Goal: Navigation & Orientation: Find specific page/section

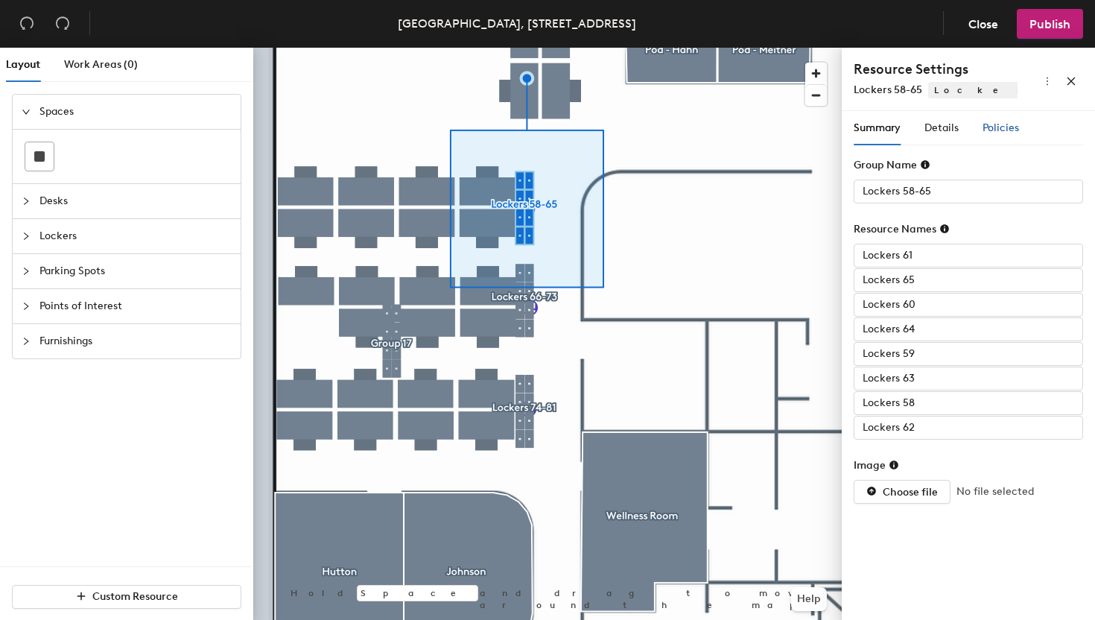
click at [996, 126] on span "Policies" at bounding box center [1000, 127] width 36 height 13
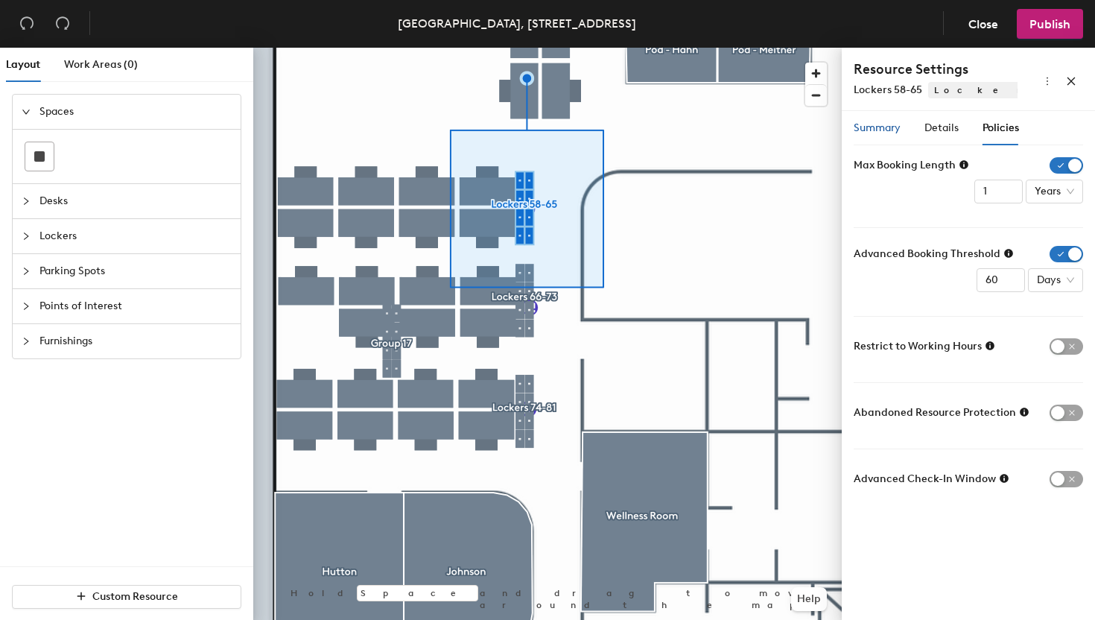
click at [884, 125] on span "Summary" at bounding box center [876, 127] width 47 height 13
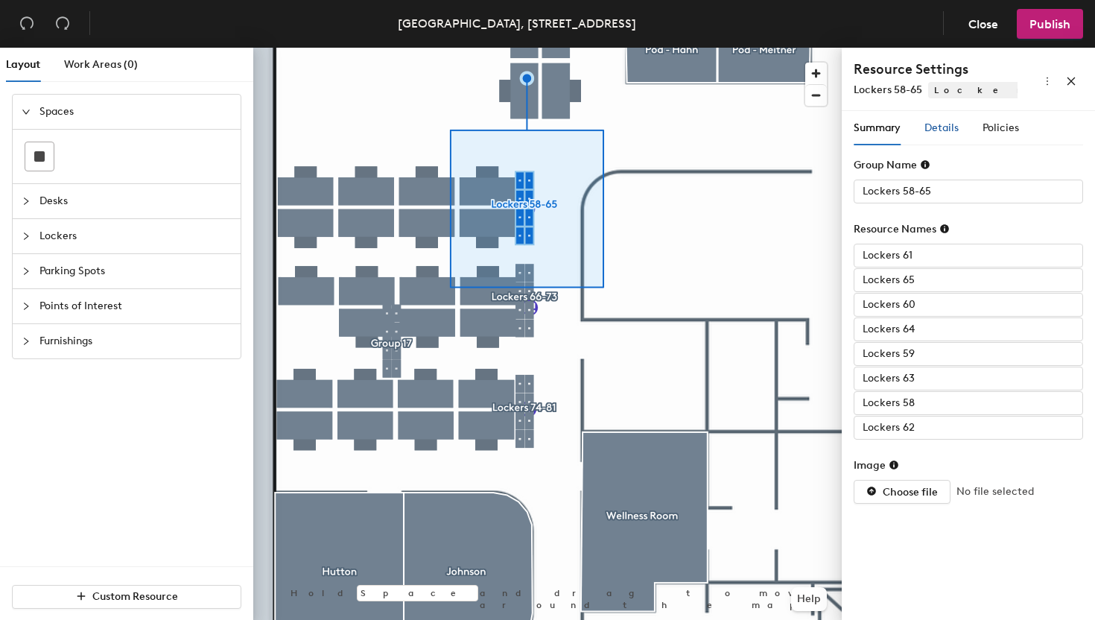
click at [935, 125] on span "Details" at bounding box center [941, 127] width 34 height 13
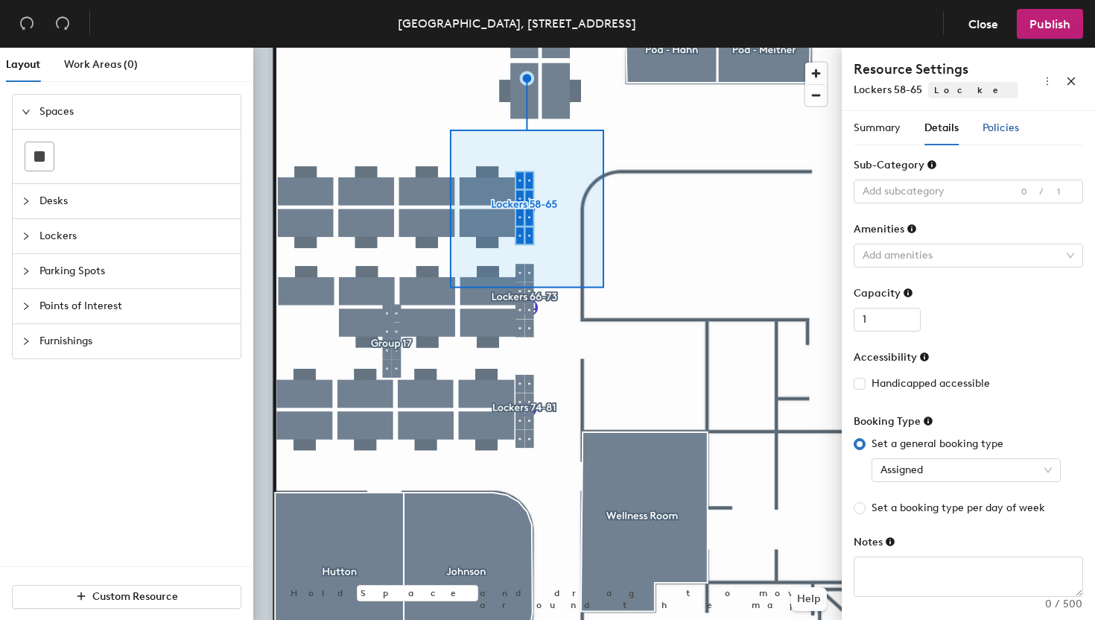
click at [982, 125] on span "Policies" at bounding box center [1000, 127] width 36 height 13
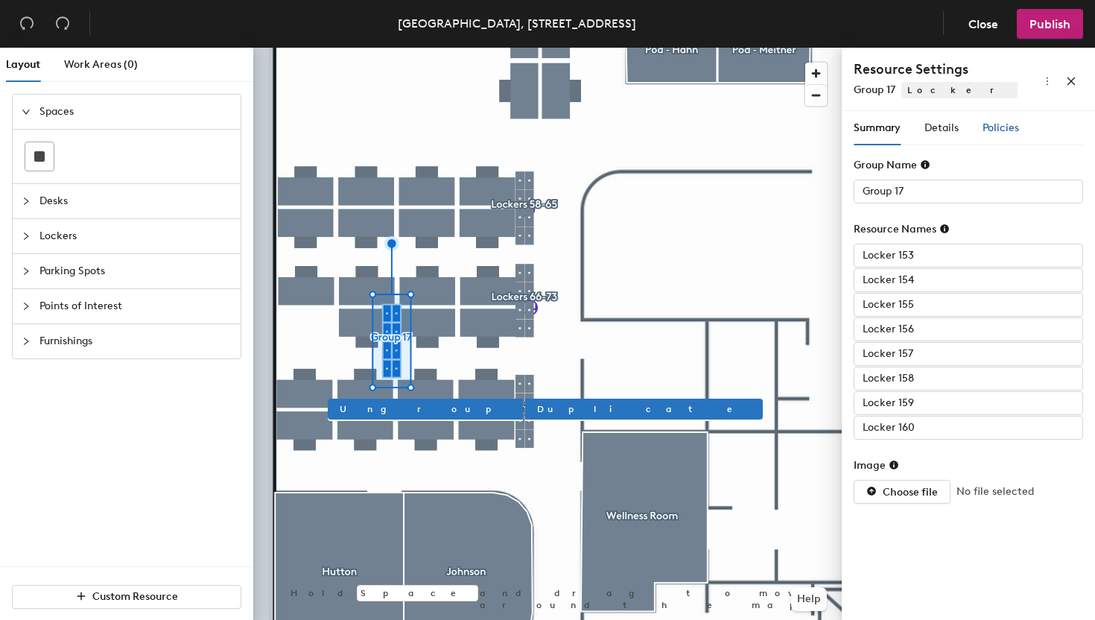
click at [998, 124] on span "Policies" at bounding box center [1000, 127] width 36 height 13
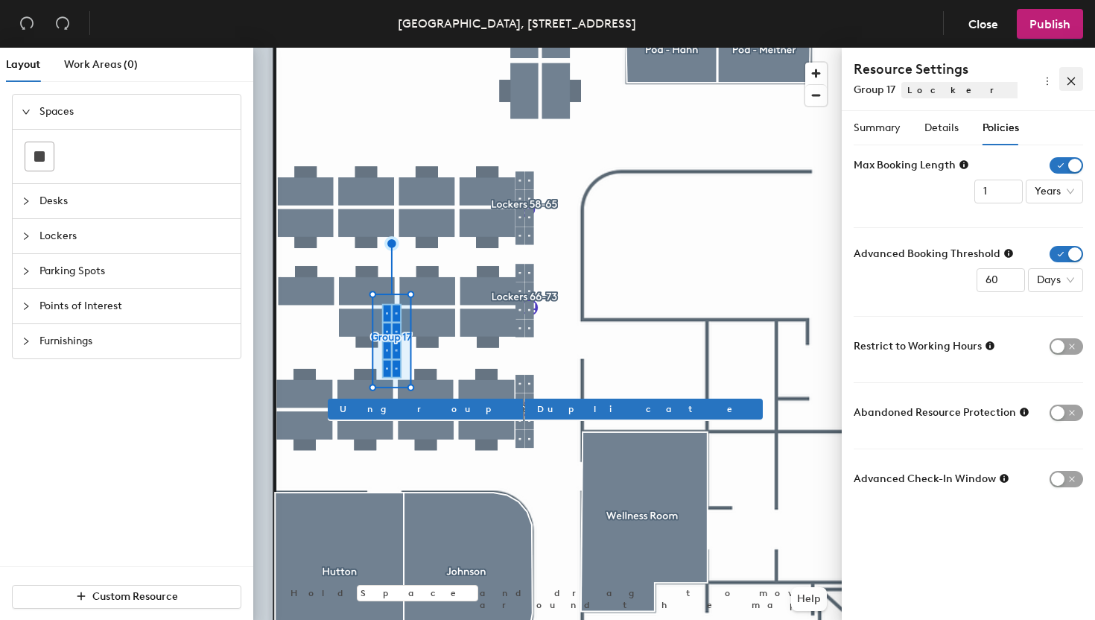
click at [1071, 83] on icon "close" at bounding box center [1071, 81] width 10 height 10
